Goal: Information Seeking & Learning: Find specific fact

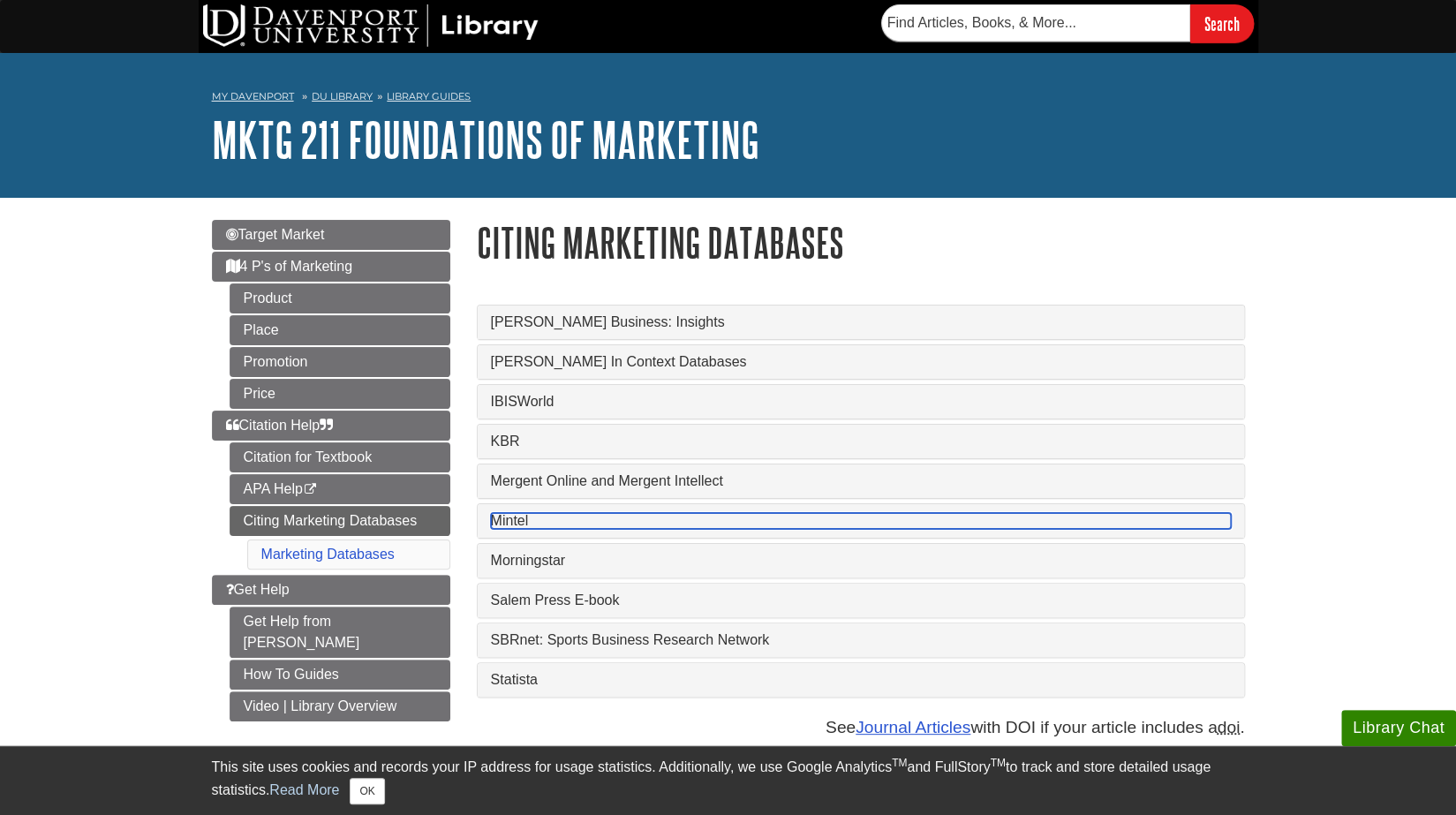
click at [528, 522] on link "Mintel" at bounding box center [861, 521] width 740 height 15
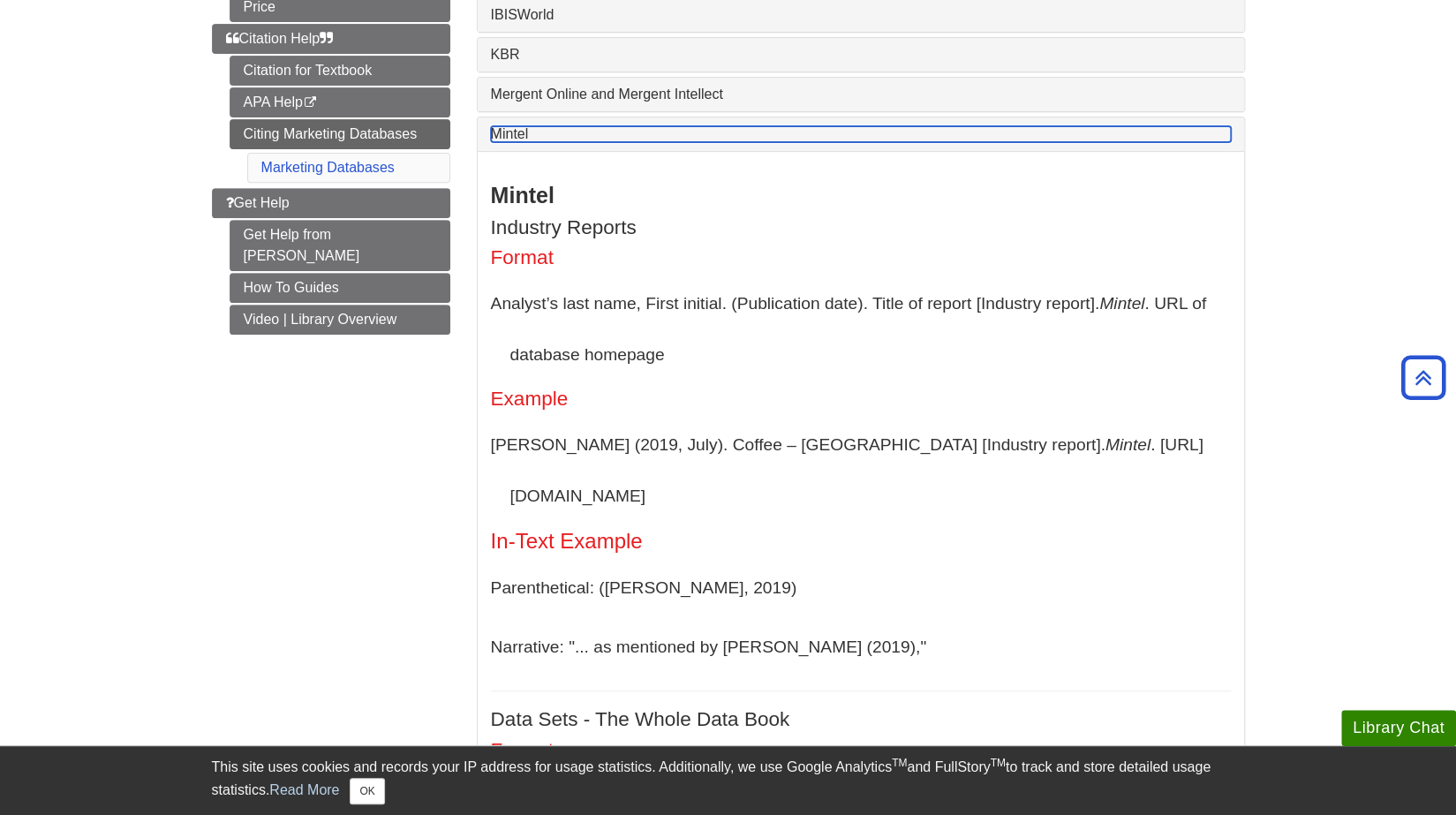
scroll to position [442, 0]
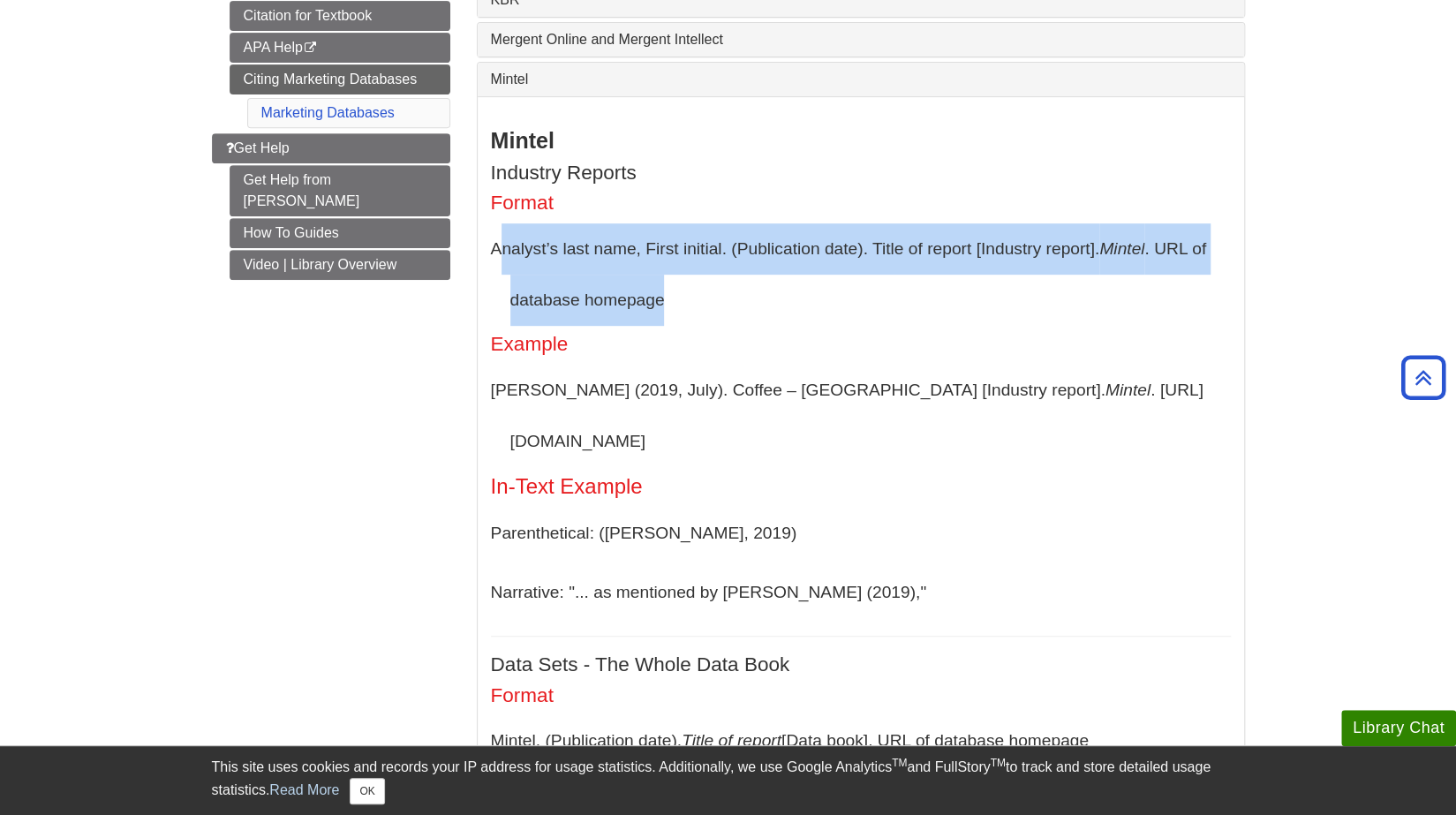
drag, startPoint x: 702, startPoint y: 300, endPoint x: 496, endPoint y: 265, distance: 209.0
click at [496, 265] on p "Analyst’s last name, First initial. (Publication date). Title of report [Indust…" at bounding box center [861, 274] width 740 height 102
click at [663, 303] on p "Analyst’s last name, First initial. (Publication date). Title of report [Indust…" at bounding box center [861, 274] width 740 height 102
drag, startPoint x: 668, startPoint y: 306, endPoint x: 484, endPoint y: 246, distance: 193.5
click at [484, 246] on div "Mintel Industry Reports Format Analyst’s last name, First initial. (Publication…" at bounding box center [861, 817] width 766 height 1442
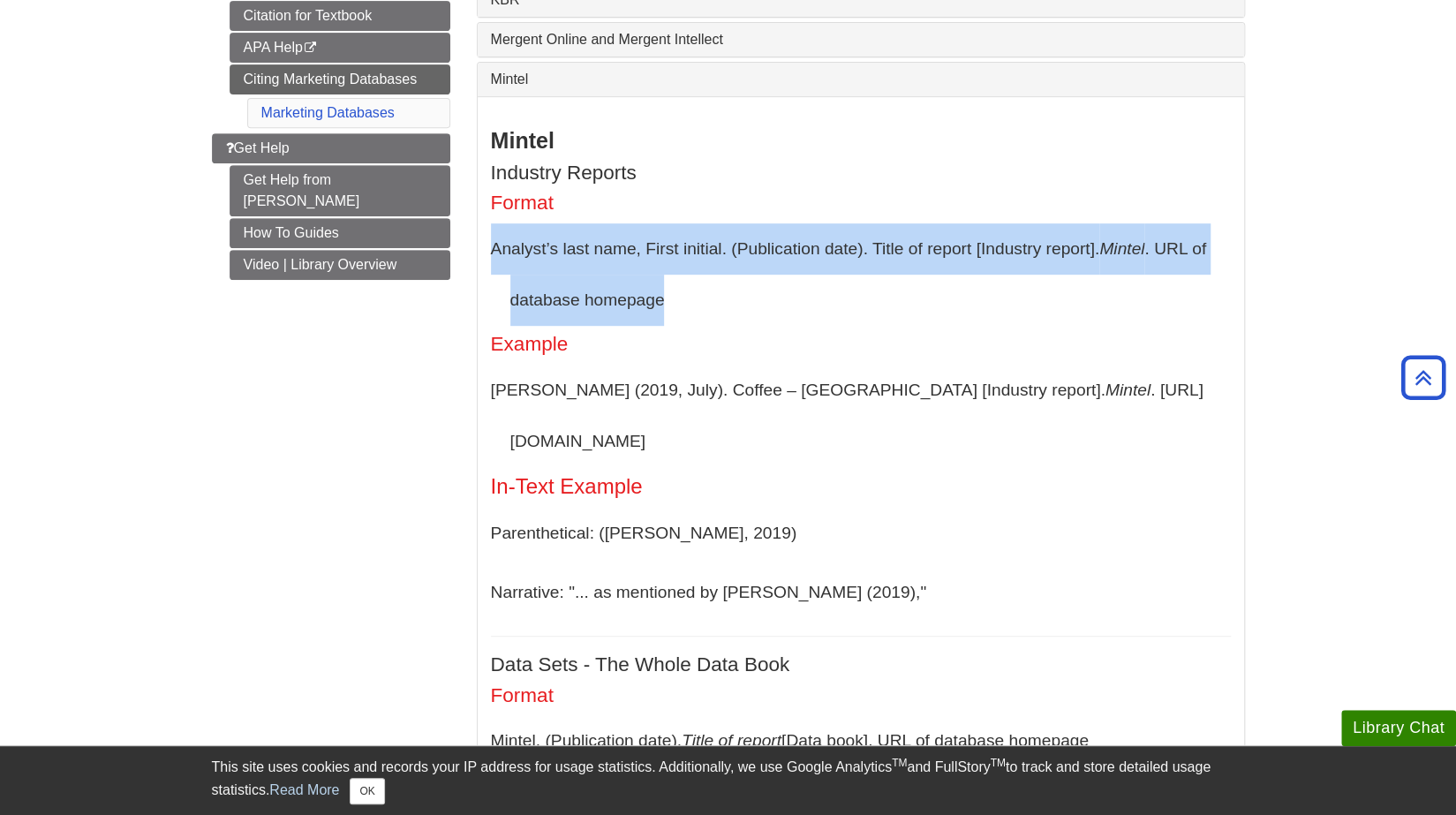
copy p "Analyst’s last name, First initial. (Publication date). Title of report [Indust…"
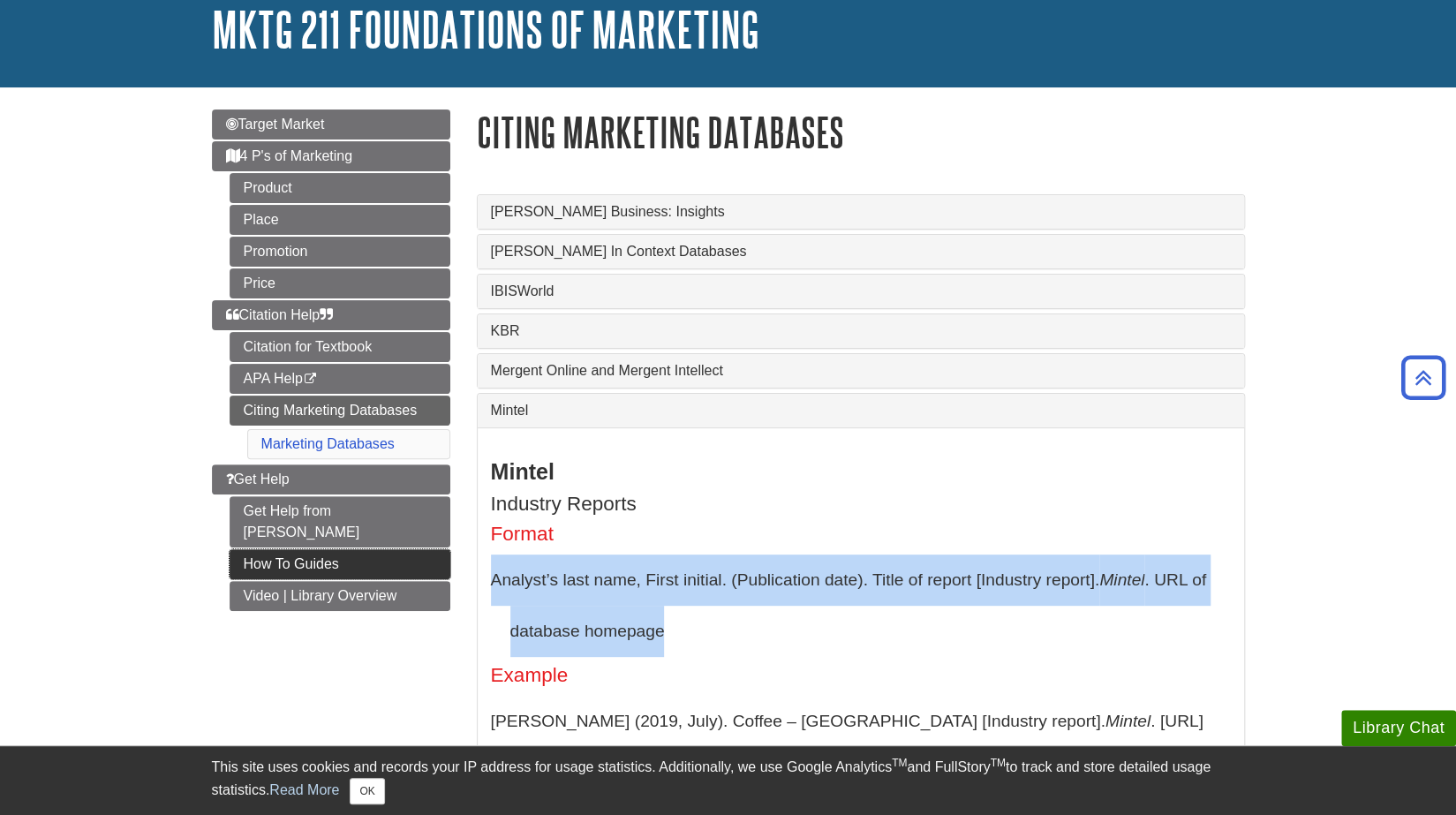
scroll to position [107, 0]
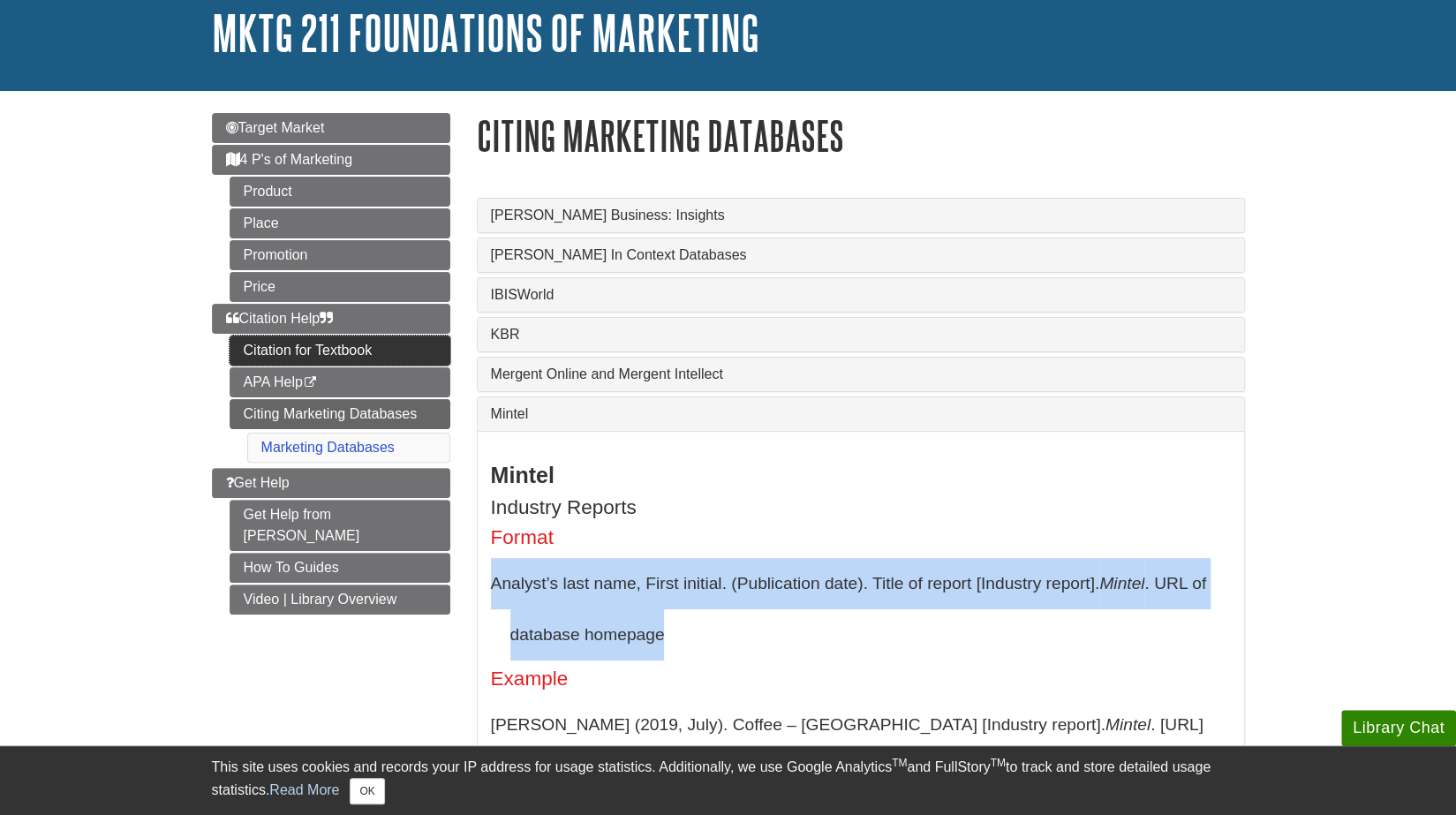
click at [341, 339] on link "Citation for Textbook" at bounding box center [340, 350] width 221 height 30
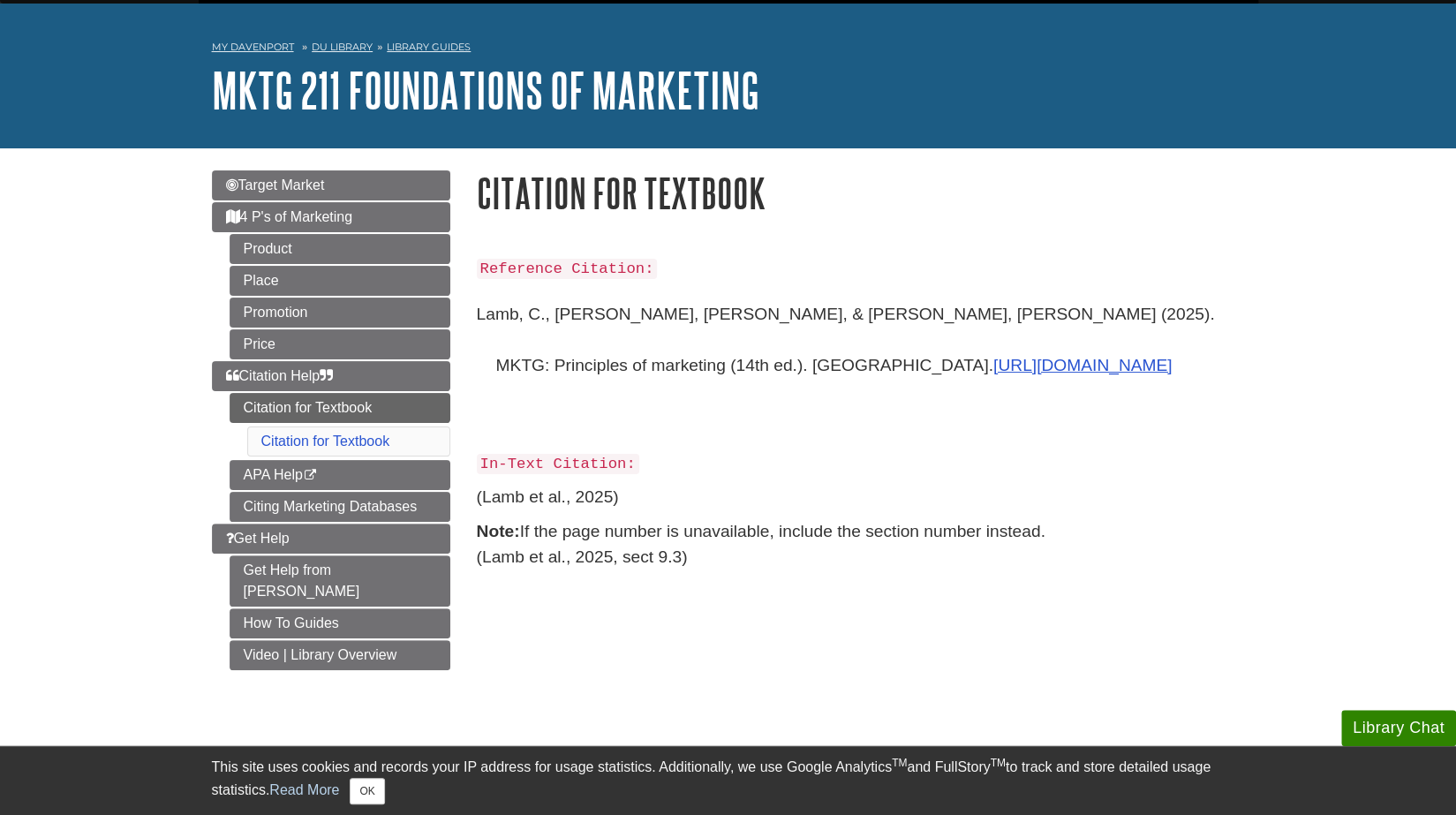
scroll to position [28, 0]
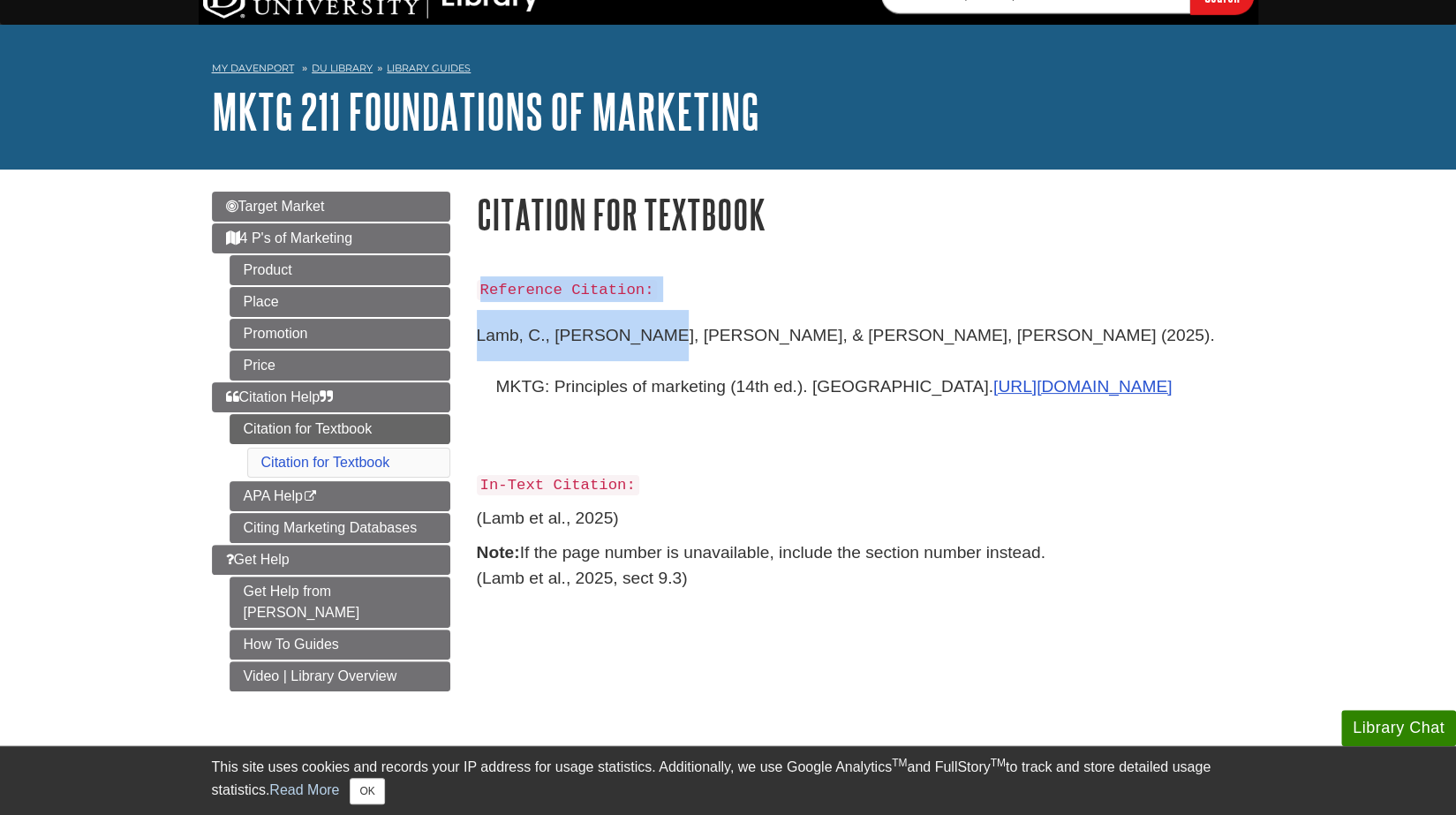
drag, startPoint x: 475, startPoint y: 333, endPoint x: 633, endPoint y: 356, distance: 159.7
click at [633, 356] on div "Reference Citation: Lamb, C., Hair, J., & McDaniel, C. (2025). MKTG: Principles…" at bounding box center [861, 447] width 795 height 377
click at [633, 356] on p "Lamb, C., Hair, J., & McDaniel, C. (2025). MKTG: Principles of marketing (14th …" at bounding box center [861, 386] width 768 height 153
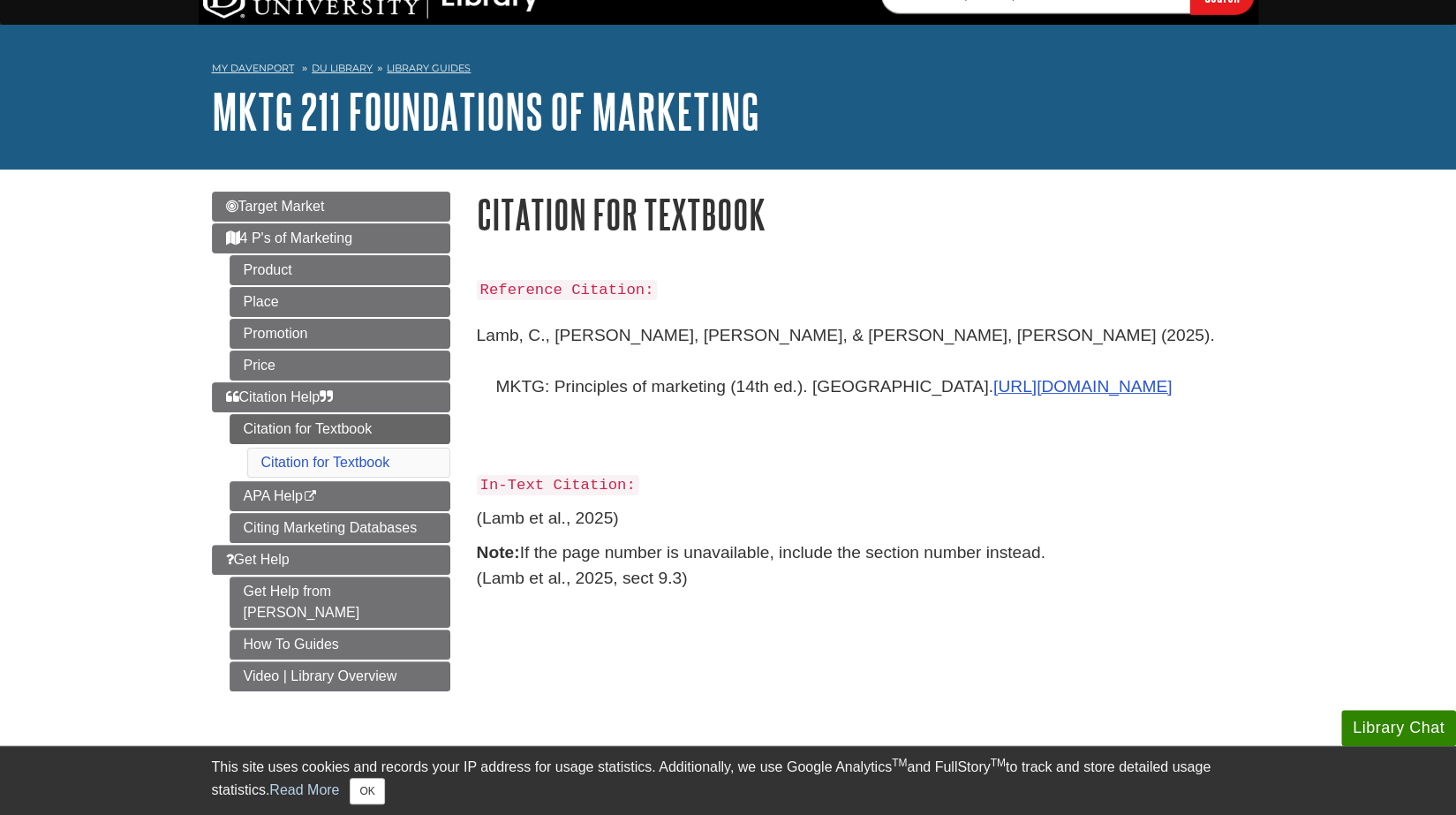
drag, startPoint x: 479, startPoint y: 338, endPoint x: 815, endPoint y: 412, distance: 344.1
click at [815, 412] on p "Lamb, C., Hair, J., & McDaniel, C. (2025). MKTG: Principles of marketing (14th …" at bounding box center [861, 386] width 768 height 153
copy p "Lamb, C., Hair, J., & McDaniel, C. (2025). MKTG: Principles of marketing (14th …"
